Goal: Information Seeking & Learning: Learn about a topic

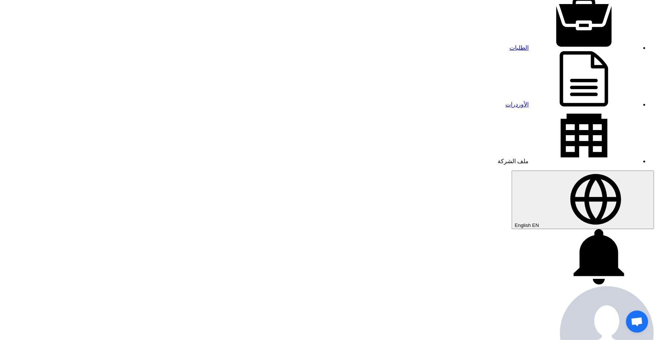
scroll to position [46, 0]
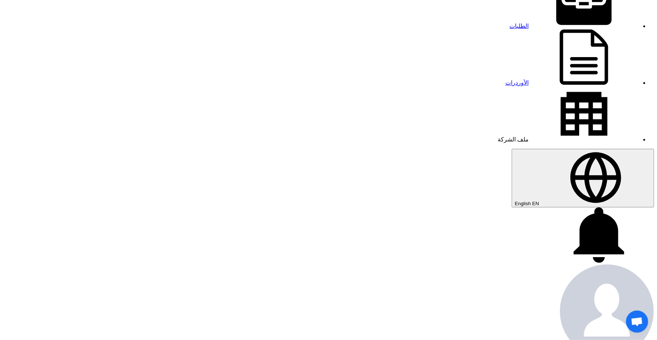
copy tr "Screen for basket filter of thick juice and liquor"
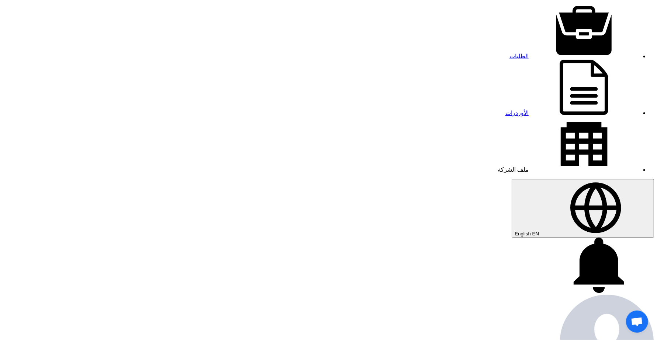
scroll to position [0, 0]
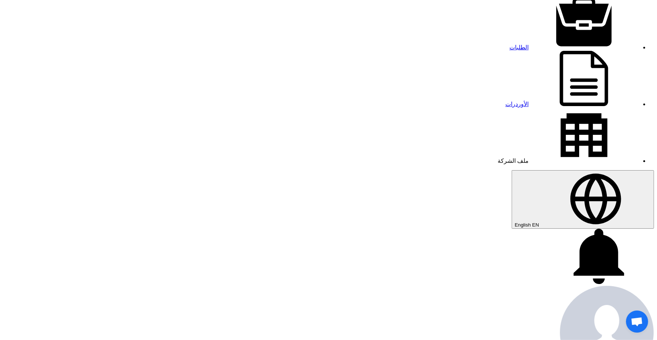
scroll to position [46, 0]
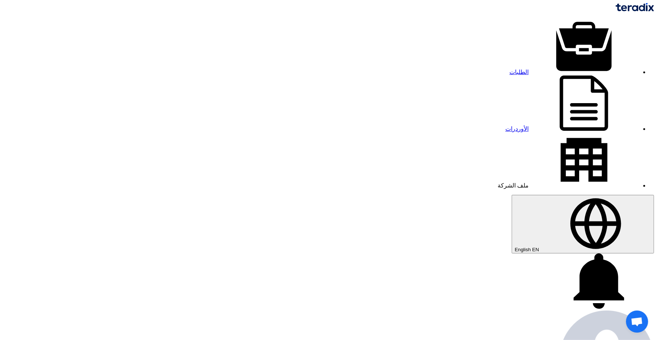
scroll to position [46, 0]
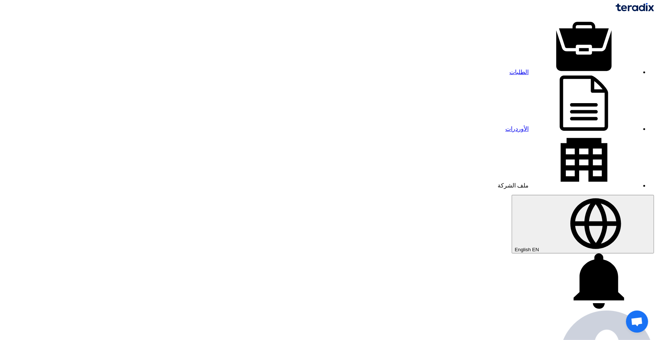
drag, startPoint x: 518, startPoint y: 34, endPoint x: 429, endPoint y: 35, distance: 88.8
copy span "Gears for valves gearboxes"
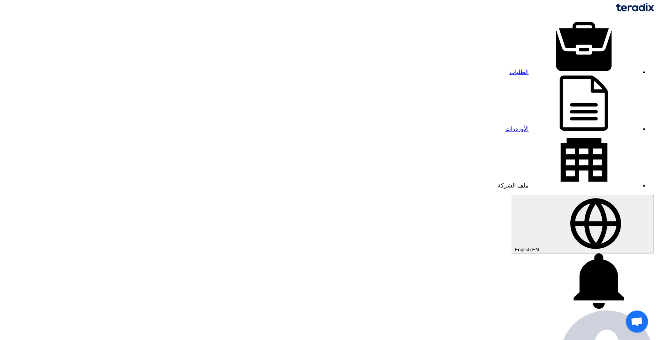
drag, startPoint x: 452, startPoint y: 34, endPoint x: 519, endPoint y: 32, distance: 67.1
copy span "Sugar House Strainers"
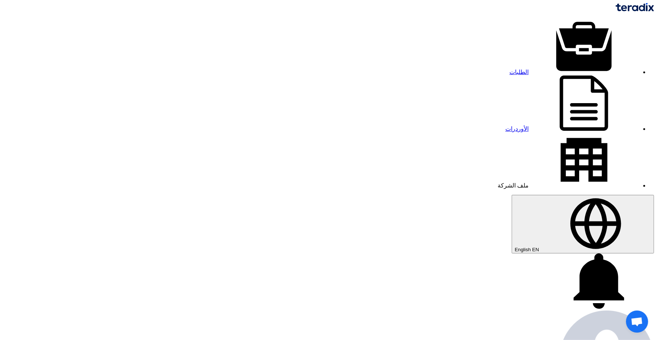
drag, startPoint x: 520, startPoint y: 36, endPoint x: 450, endPoint y: 39, distance: 70.1
copy span "repairing metal valves"
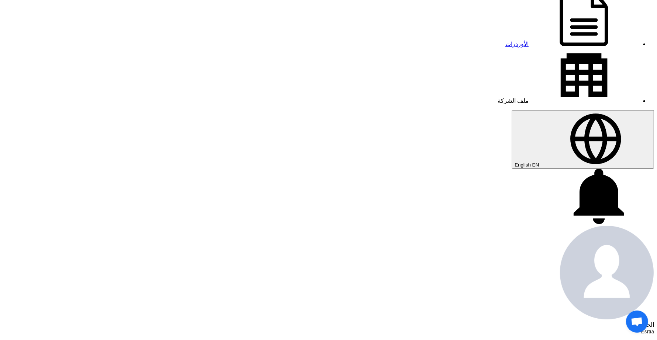
scroll to position [92, 0]
